Goal: Information Seeking & Learning: Learn about a topic

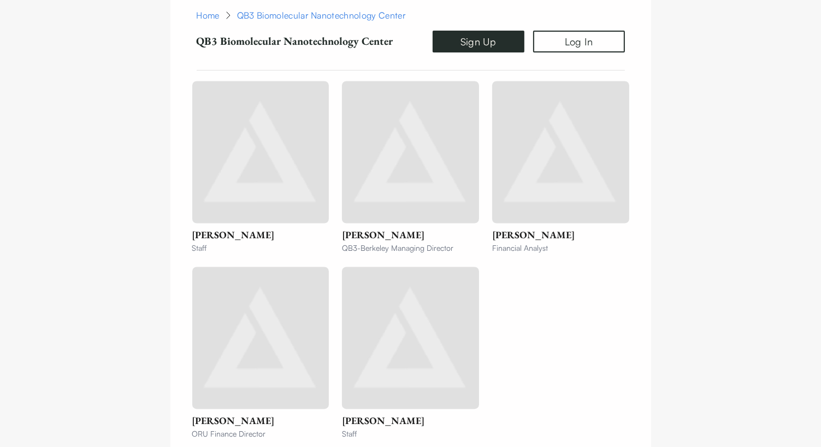
scroll to position [1912, 0]
click at [533, 345] on div "[PERSON_NAME] Staff [PERSON_NAME] QB3-Berkeley Managing Director [PERSON_NAME] …" at bounding box center [410, 261] width 437 height 358
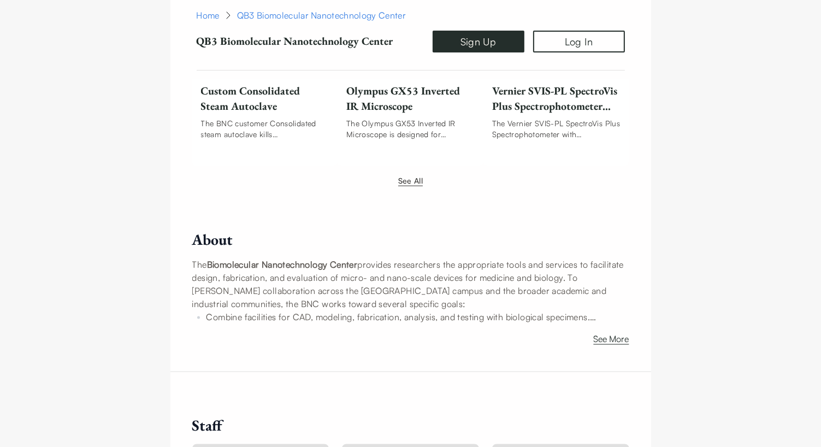
scroll to position [1584, 0]
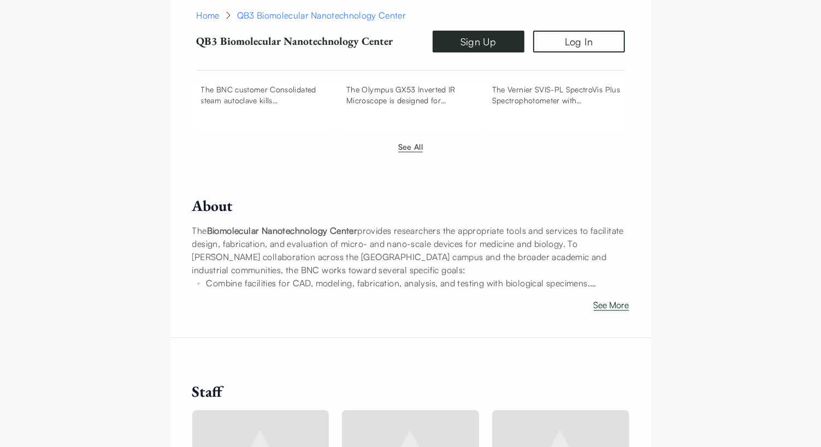
click at [617, 298] on button "See More" at bounding box center [612, 306] width 36 height 17
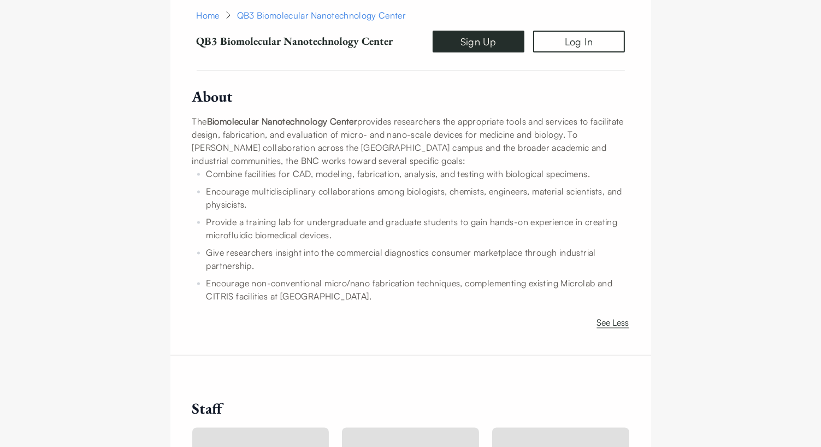
scroll to position [1748, 0]
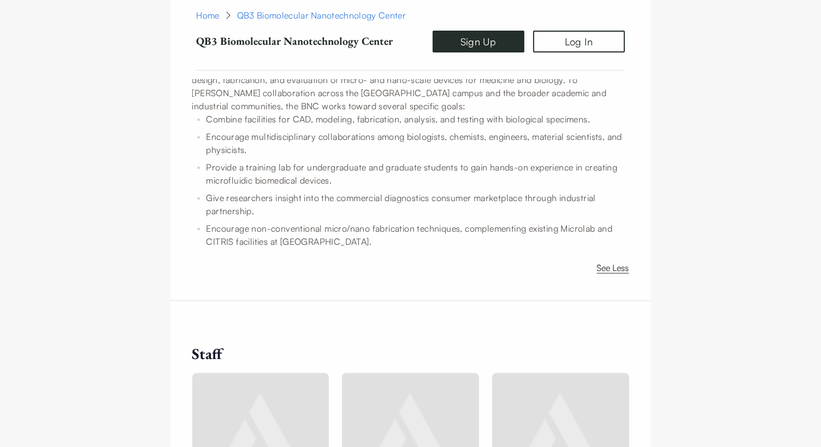
click at [462, 252] on div "See Less" at bounding box center [410, 265] width 437 height 26
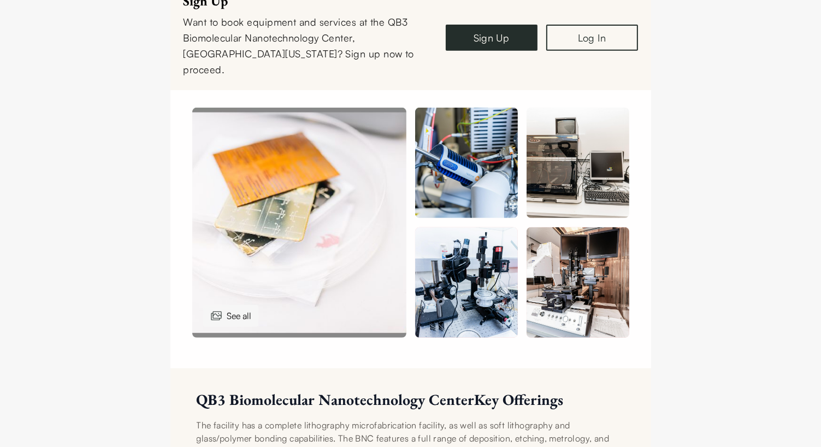
scroll to position [492, 0]
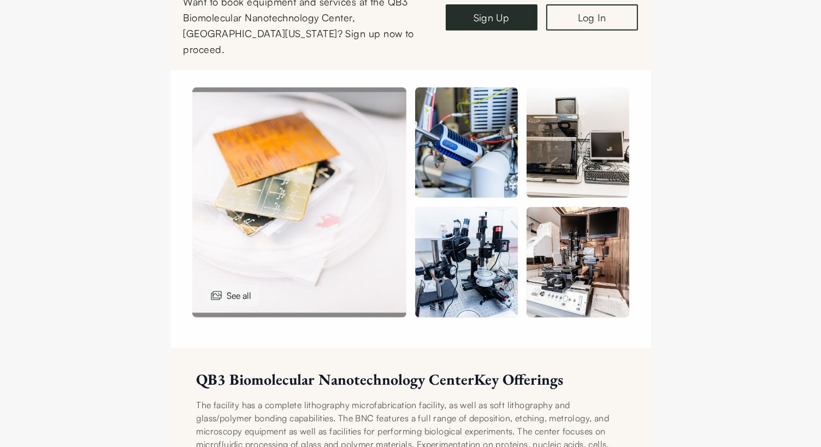
click at [478, 135] on img at bounding box center [466, 142] width 103 height 110
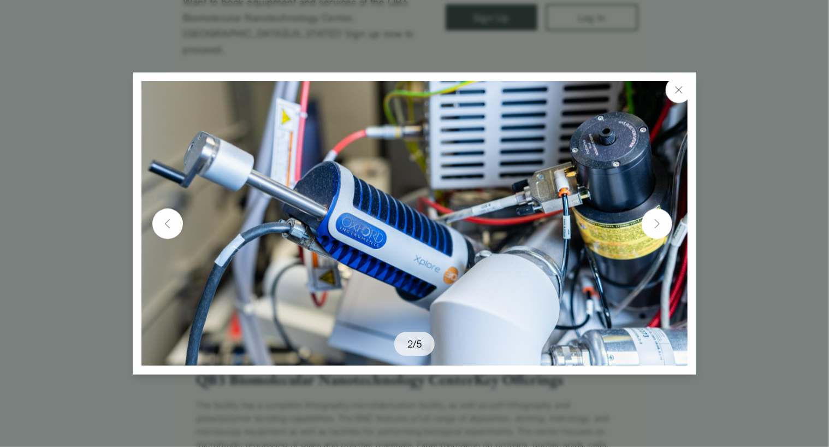
click at [667, 223] on button at bounding box center [657, 223] width 31 height 31
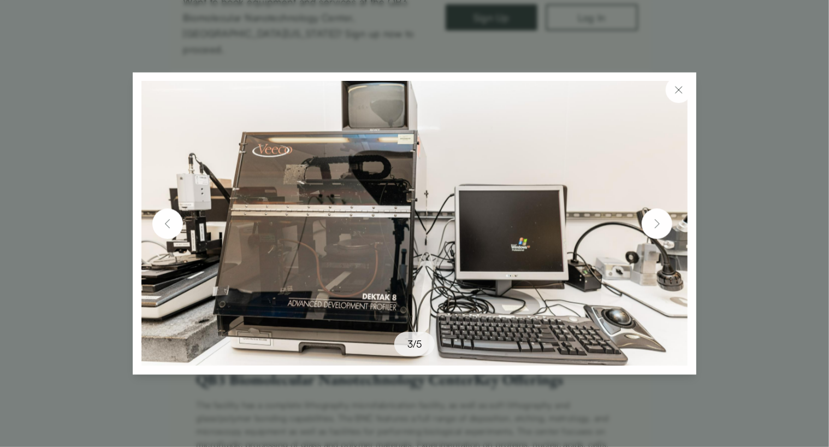
click at [667, 223] on button at bounding box center [657, 223] width 31 height 31
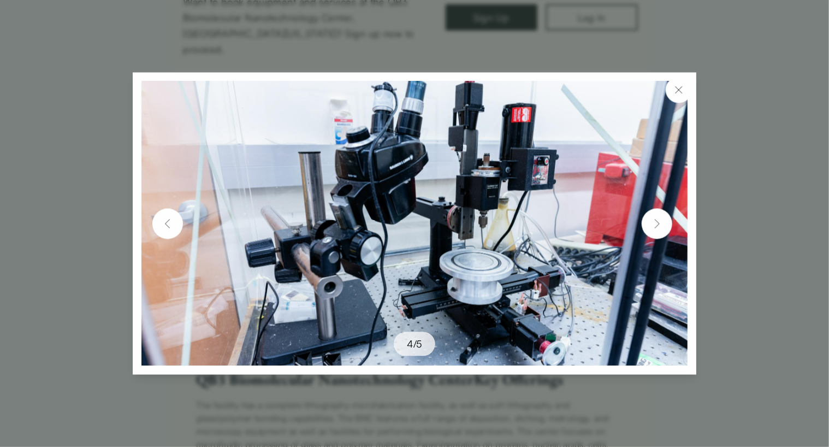
click at [668, 223] on button at bounding box center [657, 223] width 31 height 31
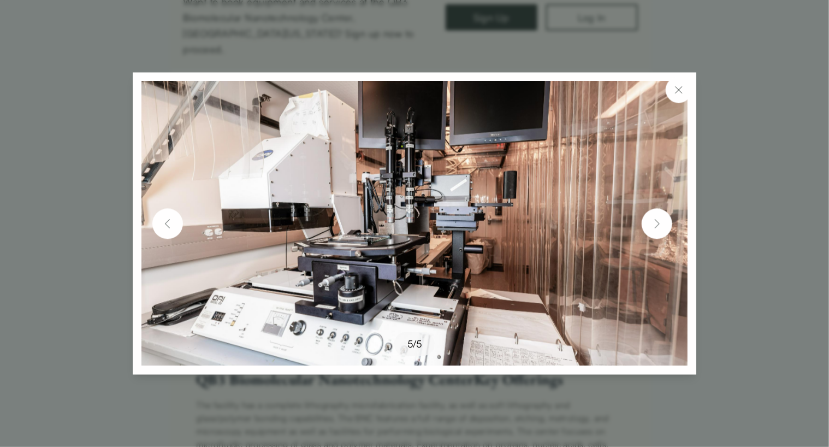
click at [668, 223] on button at bounding box center [657, 223] width 31 height 31
click at [684, 87] on img at bounding box center [679, 90] width 13 height 13
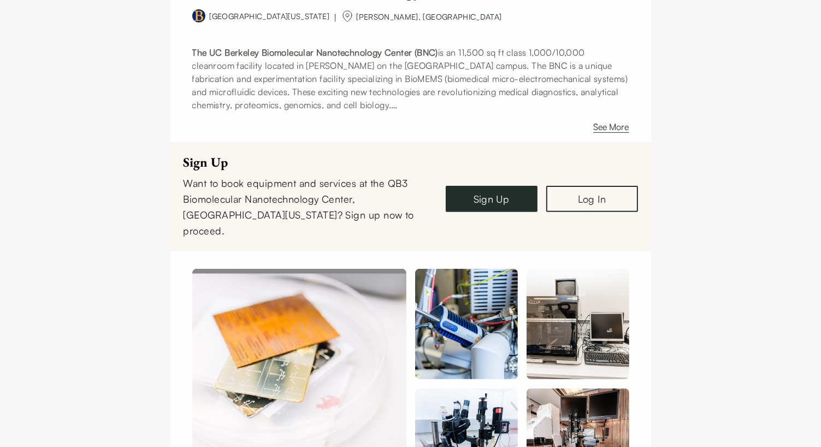
scroll to position [382, 0]
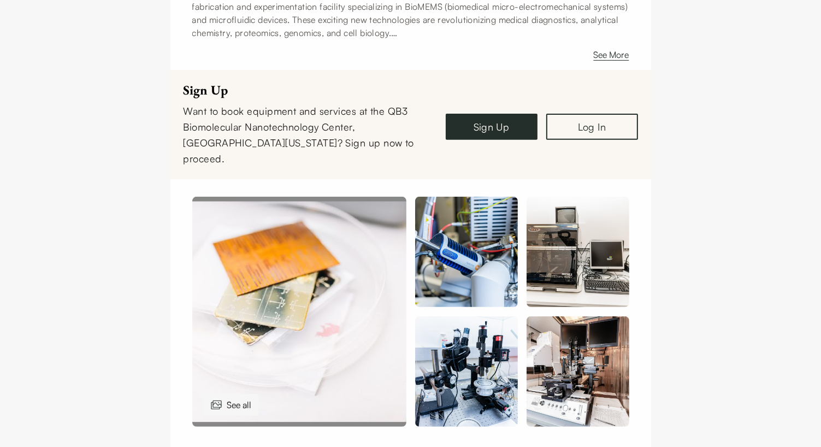
click at [486, 381] on img at bounding box center [466, 371] width 103 height 110
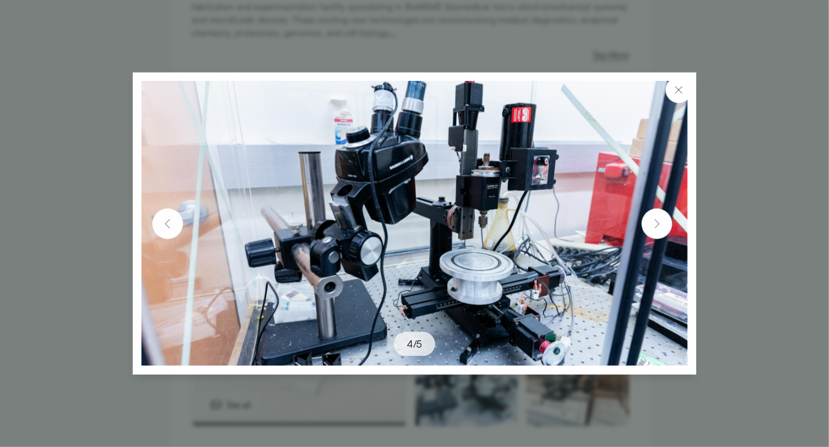
drag, startPoint x: 679, startPoint y: 89, endPoint x: 664, endPoint y: 72, distance: 22.8
click at [680, 89] on img at bounding box center [679, 90] width 13 height 13
